Goal: Navigation & Orientation: Find specific page/section

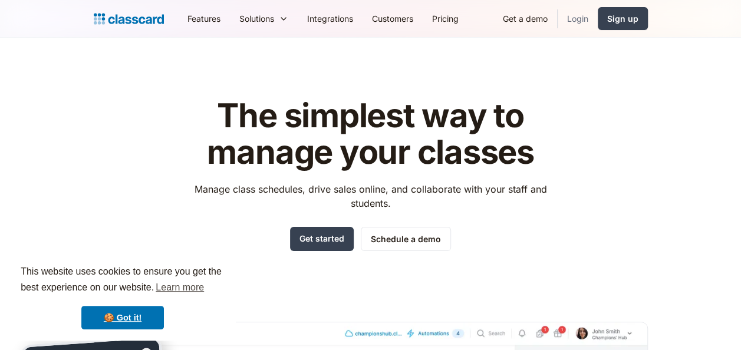
click at [583, 14] on link "Login" at bounding box center [578, 18] width 40 height 27
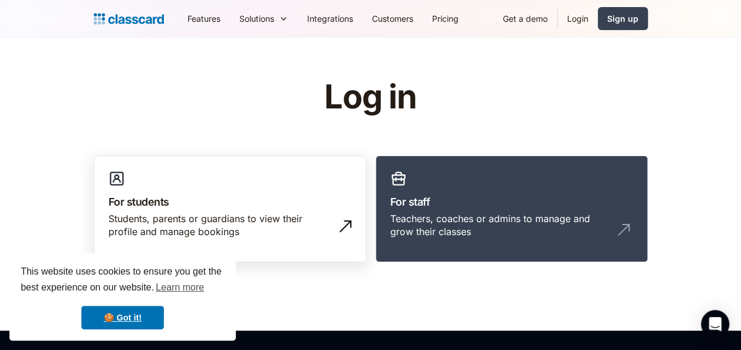
drag, startPoint x: 235, startPoint y: 182, endPoint x: 239, endPoint y: 188, distance: 7.2
click at [235, 182] on link "For students Students, parents or guardians to view their profile and manage bo…" at bounding box center [230, 209] width 272 height 107
